Goal: Transaction & Acquisition: Purchase product/service

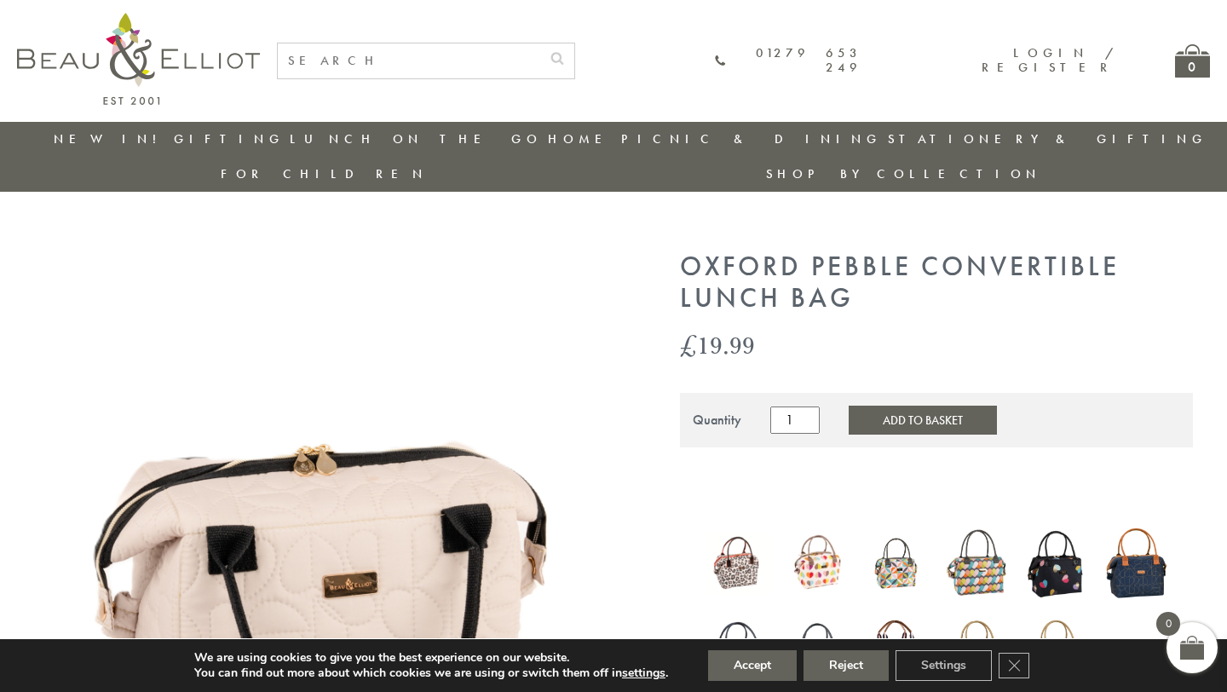
click at [886, 406] on button "Add to Basket" at bounding box center [923, 420] width 148 height 29
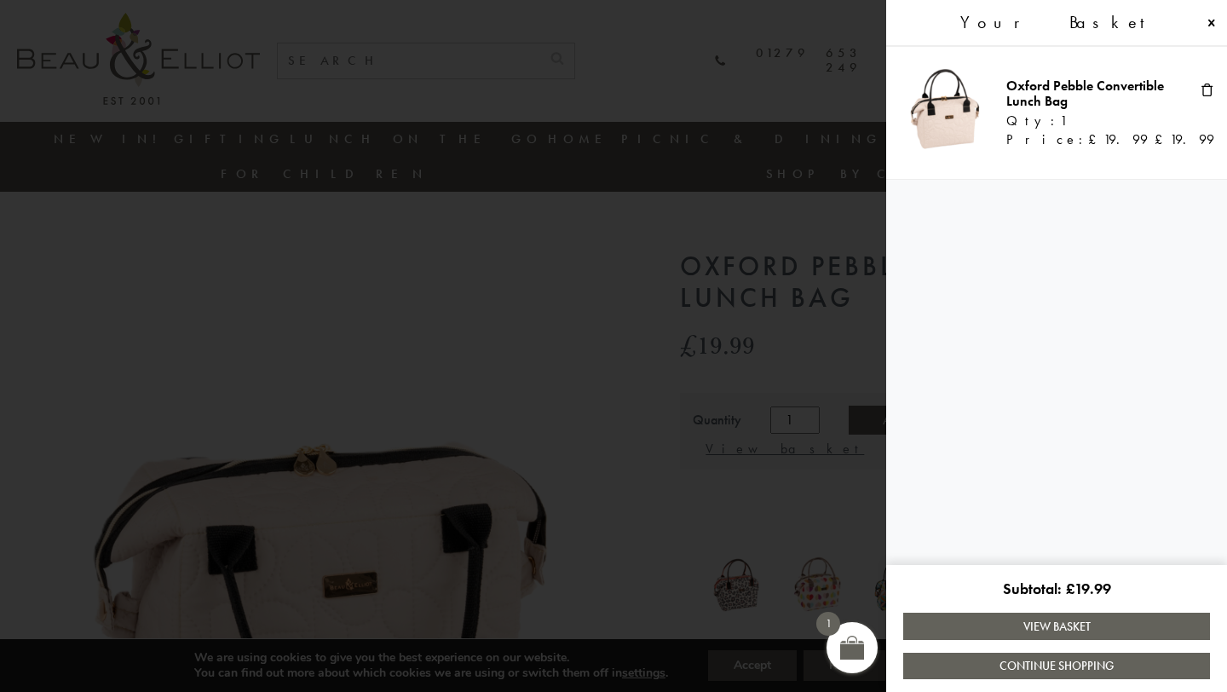
click at [995, 631] on link "View Basket" at bounding box center [1056, 626] width 307 height 26
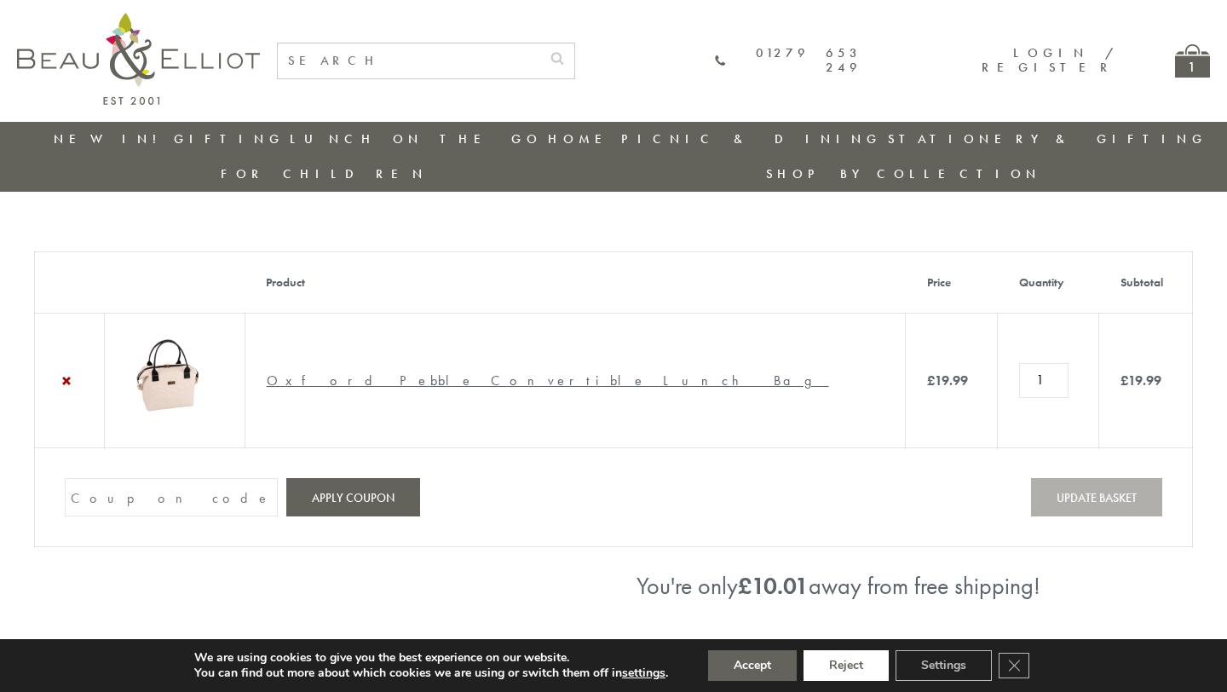
click at [862, 661] on button "Reject" at bounding box center [846, 665] width 85 height 31
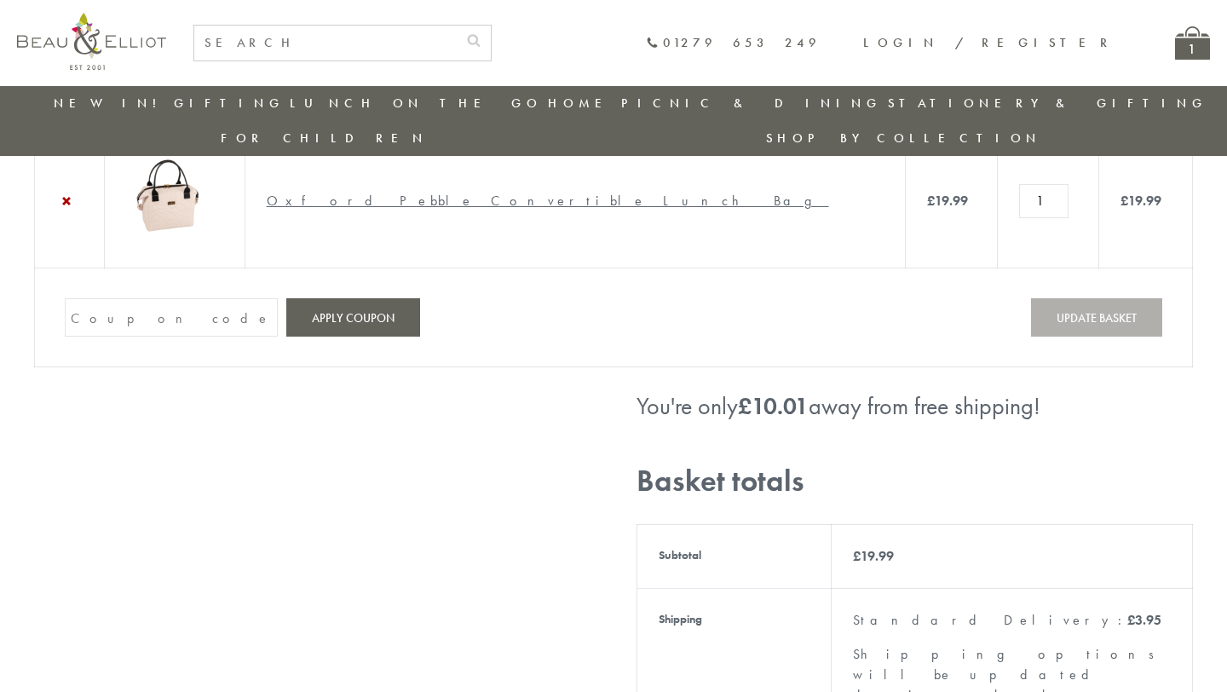
scroll to position [185, 0]
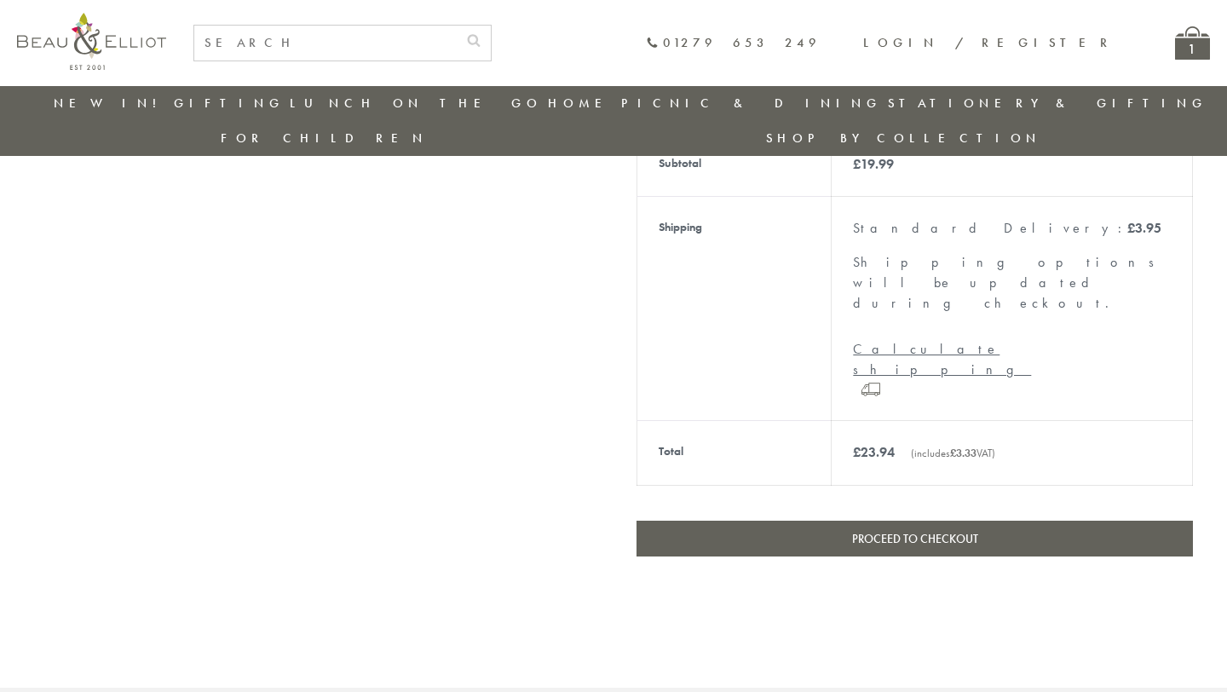
scroll to position [539, 0]
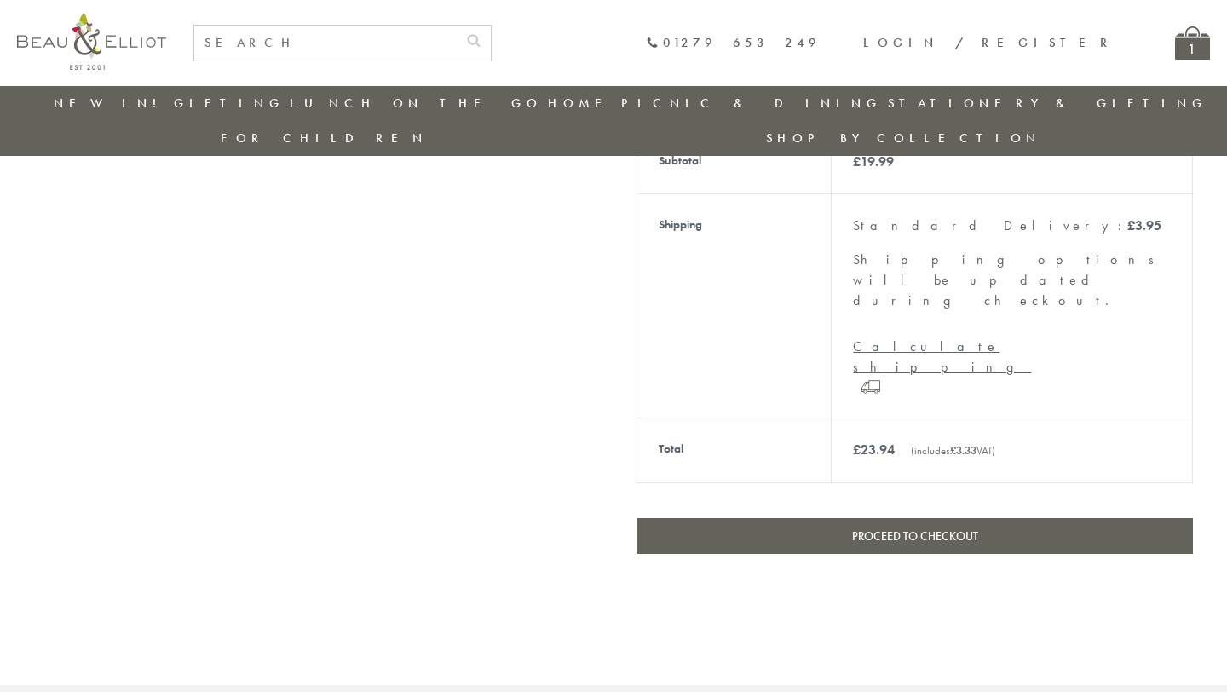
click at [928, 518] on link "Proceed to checkout" at bounding box center [915, 536] width 557 height 36
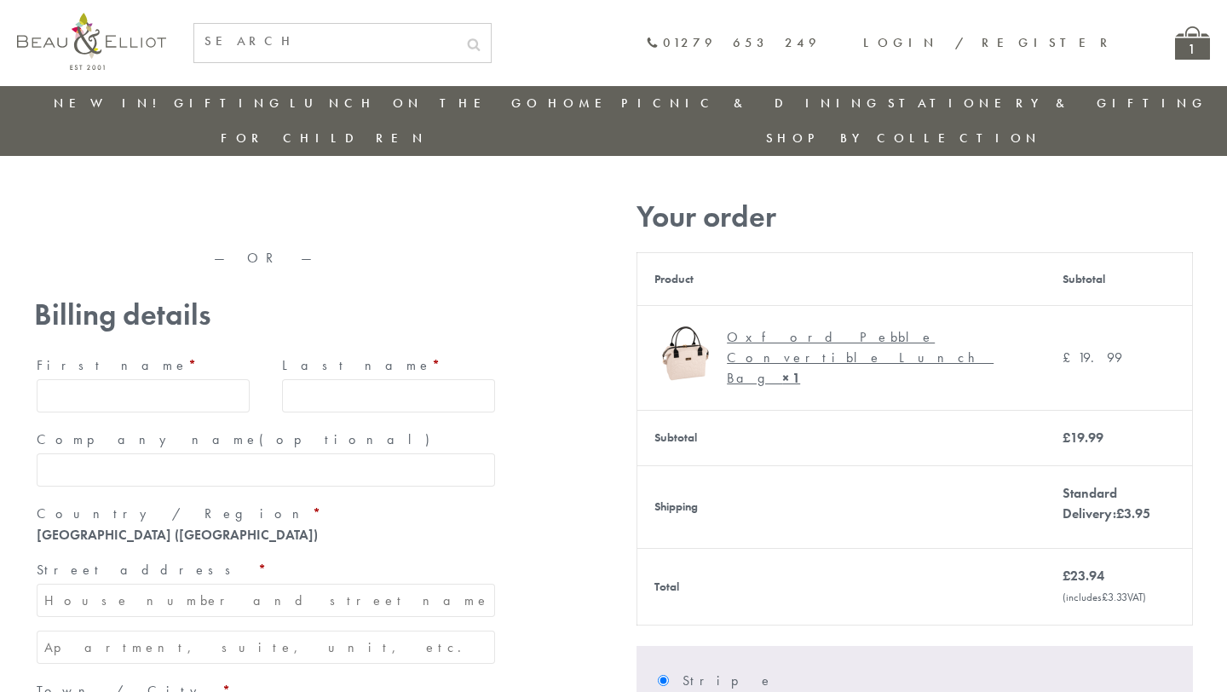
scroll to position [26, 0]
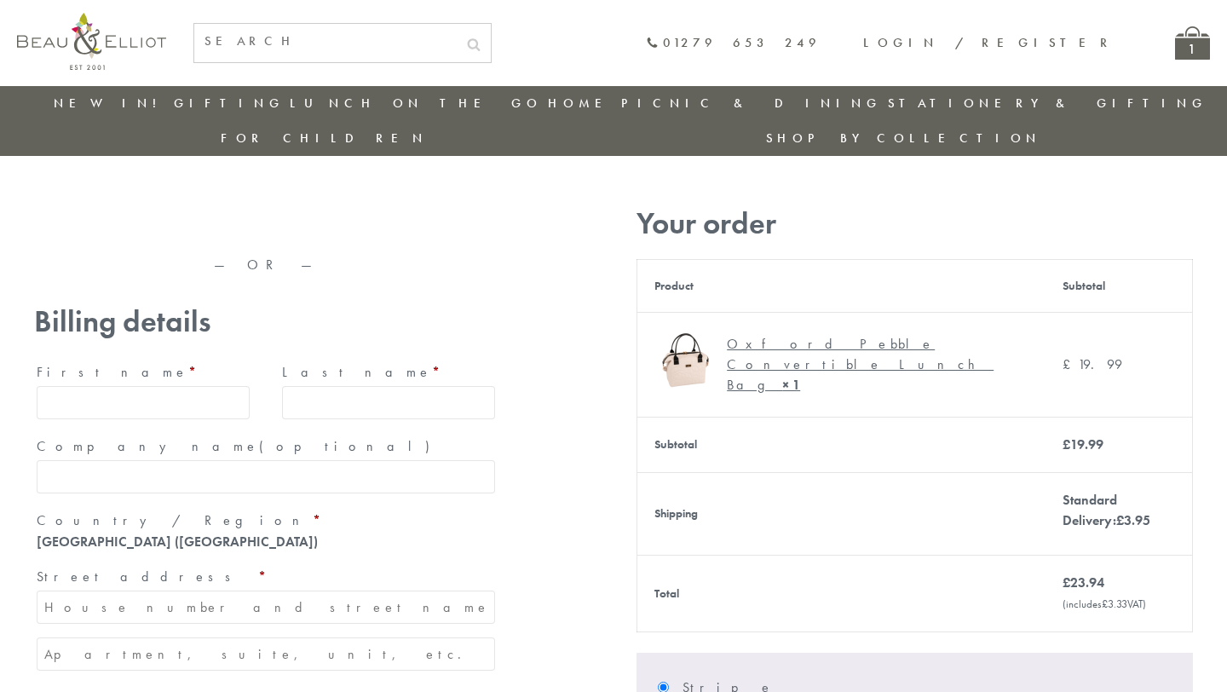
click at [193, 386] on input "First name *" at bounding box center [143, 402] width 213 height 33
type input "[PERSON_NAME]"
type input "Colgan"
type input "8, Aughnaloopy Road, Kilkeel"
type input "Kilkeel"
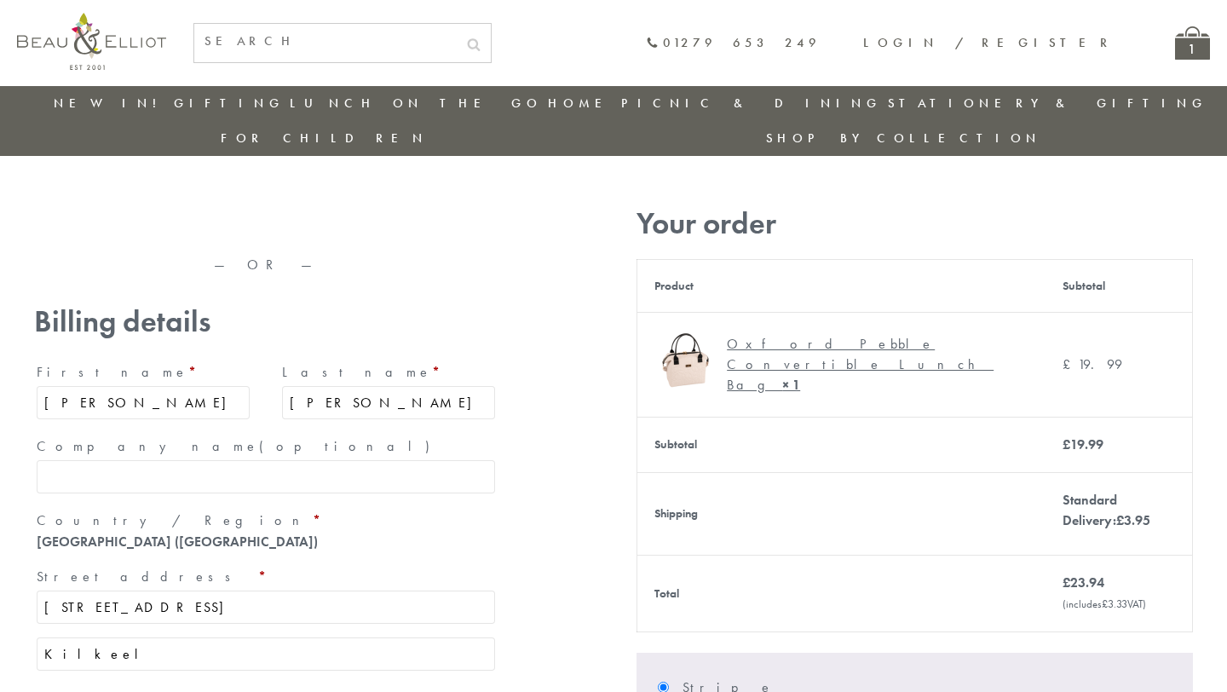
type input "Kilkeel, Newry"
type input "Down"
type input "BT34 4HQ"
type input "+3537742646689"
type input "a.colgan034@btinternet.com"
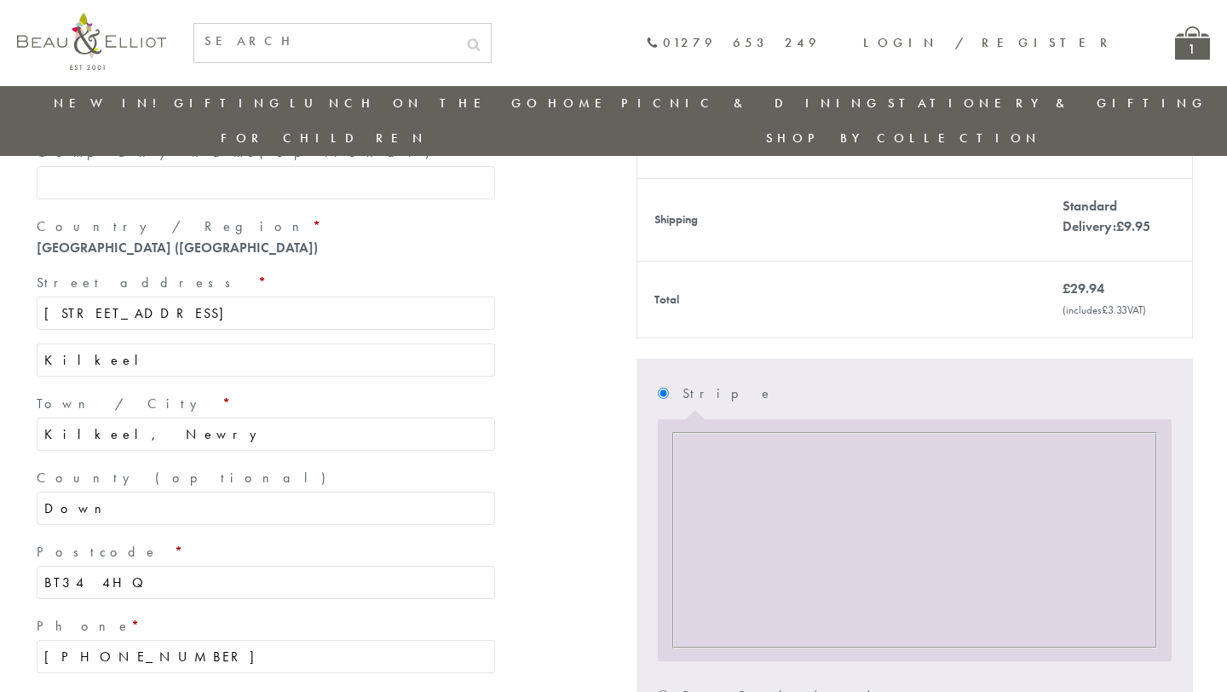
scroll to position [322, 0]
click at [77, 638] on input "+3537742646689" at bounding box center [266, 654] width 459 height 33
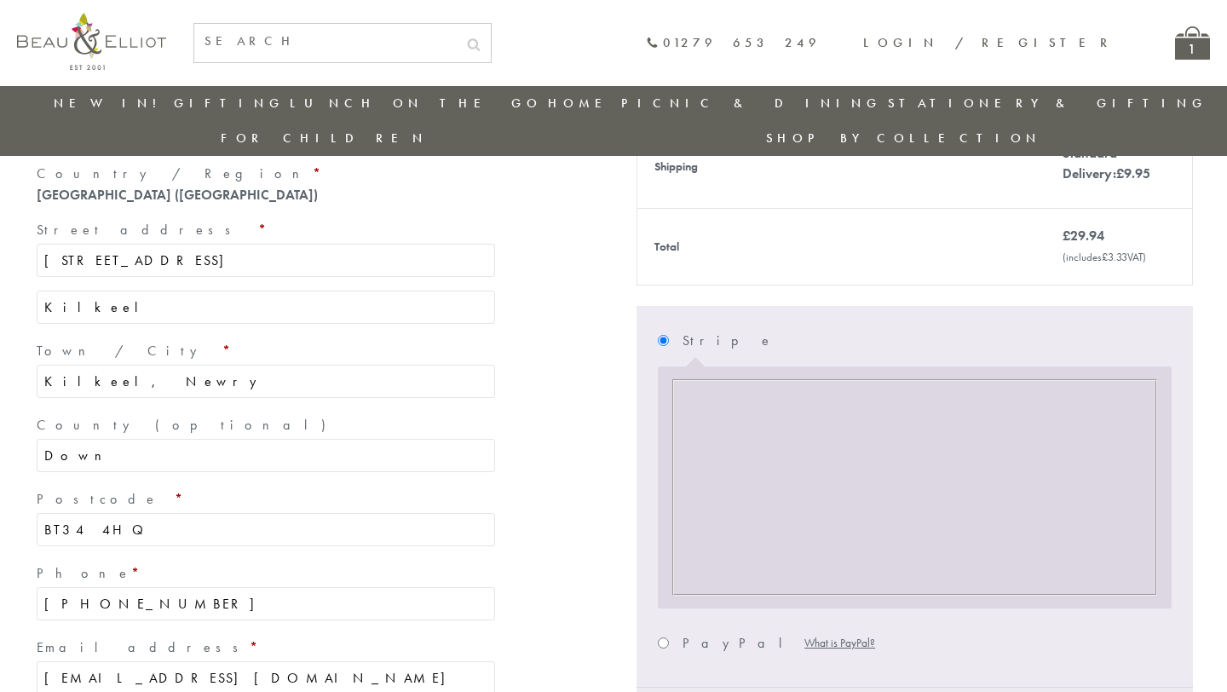
scroll to position [388, 0]
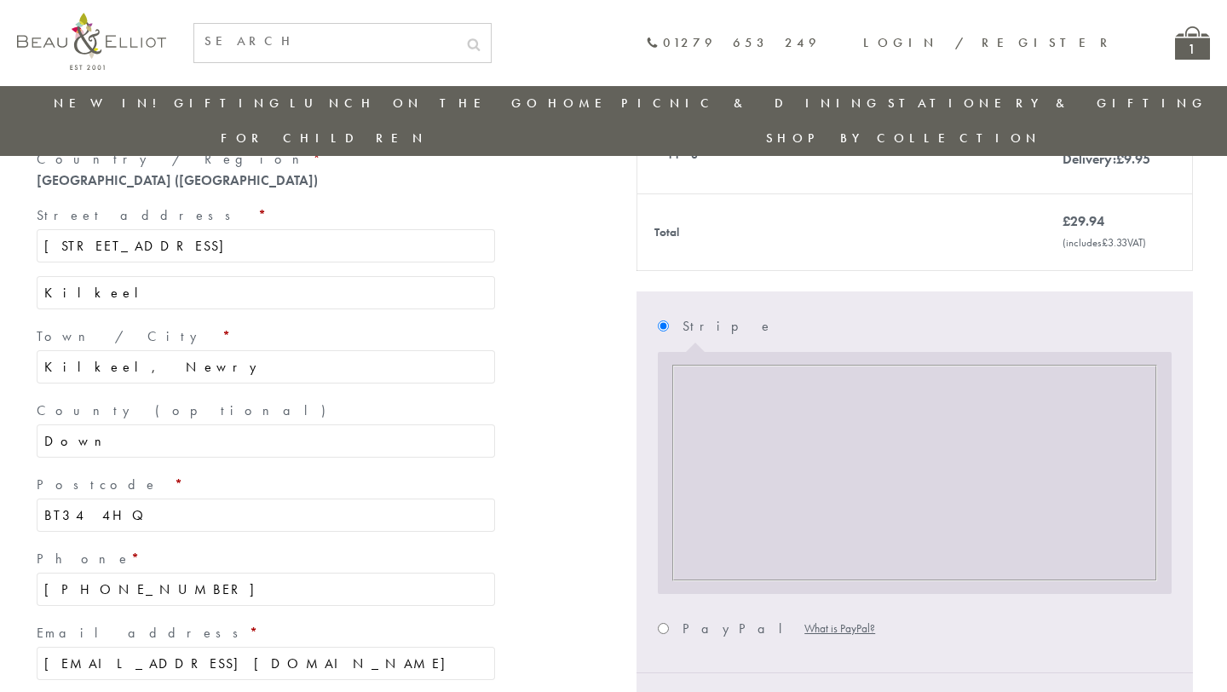
type input "+447742646689"
click at [665, 623] on input "PayPal What is PayPal?" at bounding box center [663, 628] width 11 height 11
radio input "true"
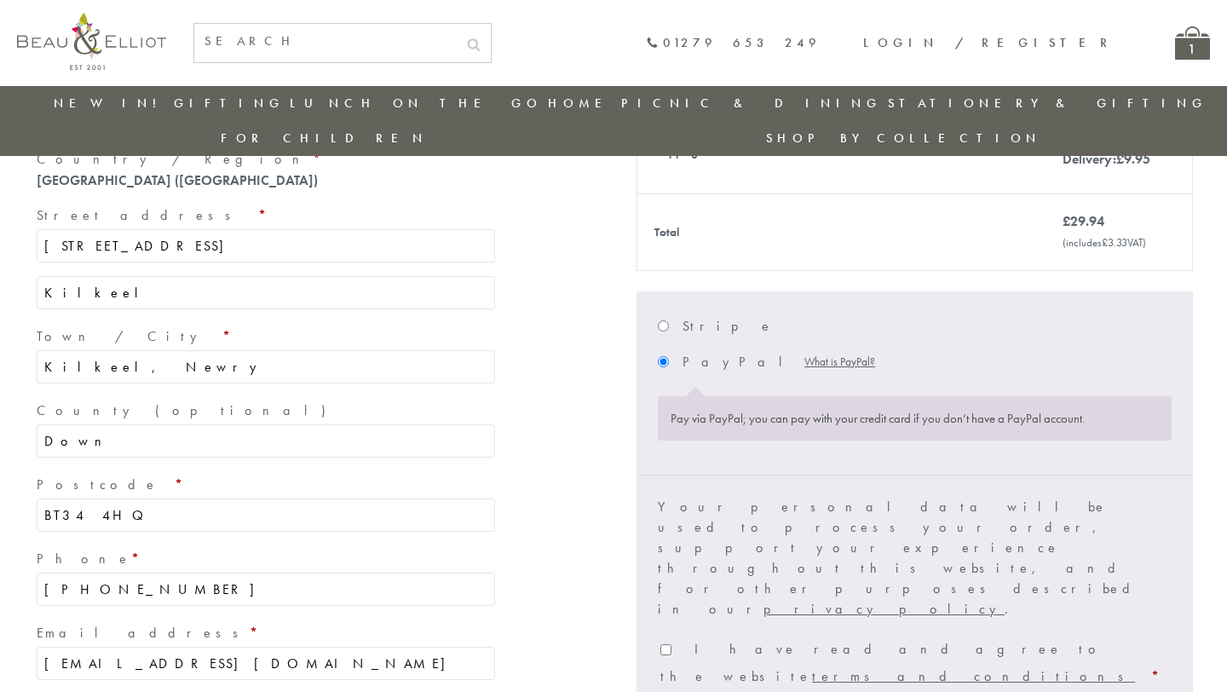
click at [666, 644] on input "I have read and agree to the website terms and conditions *" at bounding box center [665, 649] width 11 height 11
checkbox input "true"
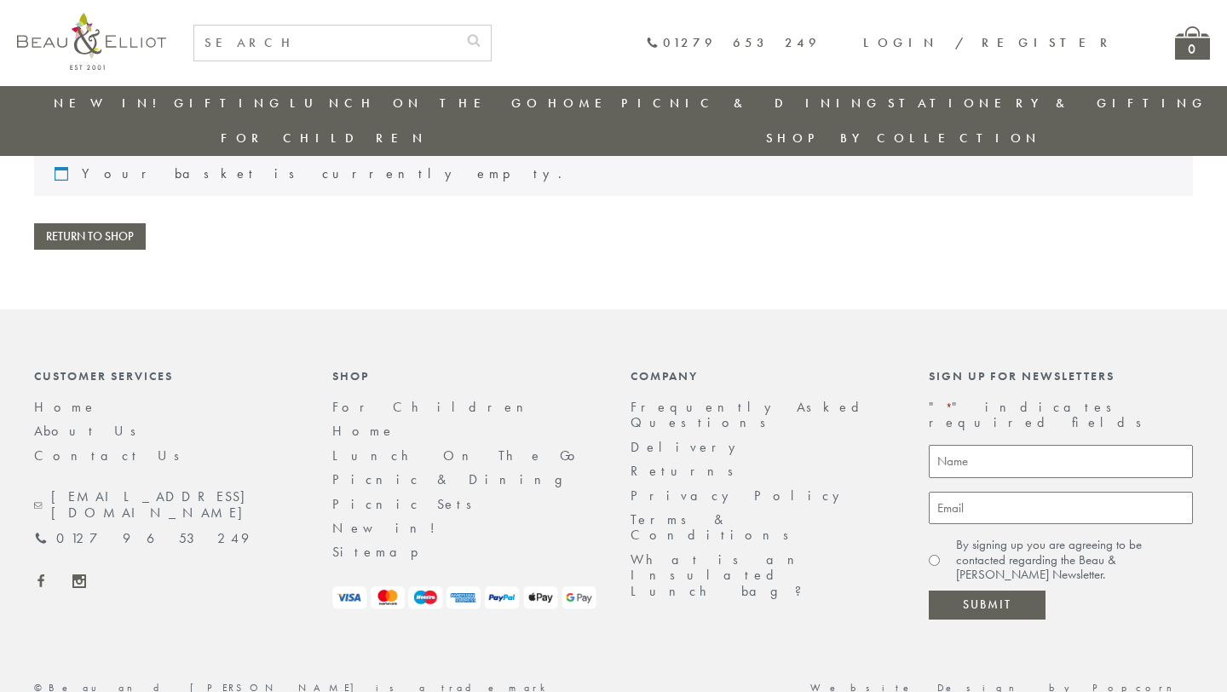
scroll to position [65, 0]
